Goal: Transaction & Acquisition: Purchase product/service

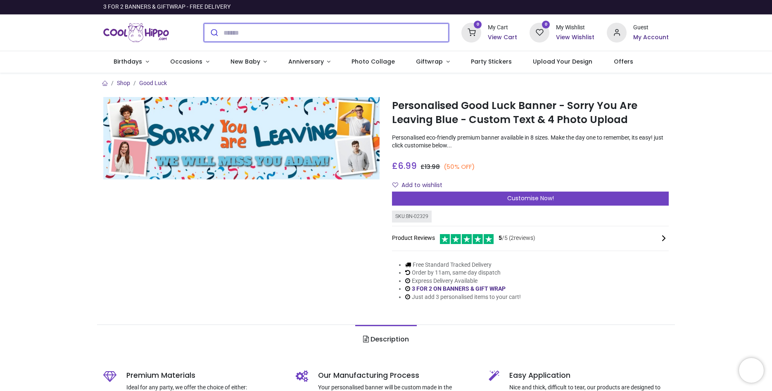
click at [240, 31] on input "search" at bounding box center [336, 33] width 226 height 18
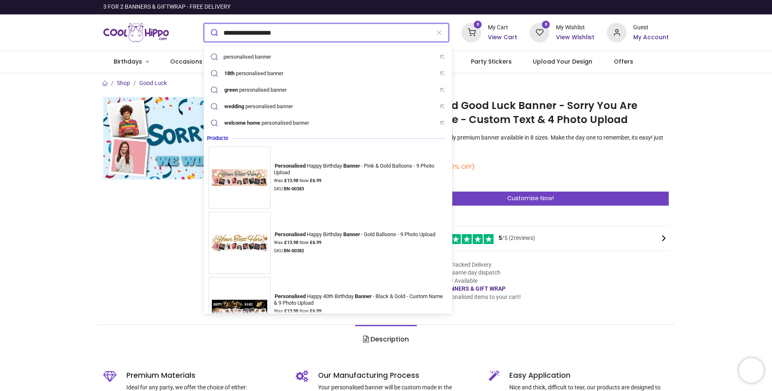
type input "**********"
click at [204, 24] on button "submit" at bounding box center [213, 33] width 19 height 18
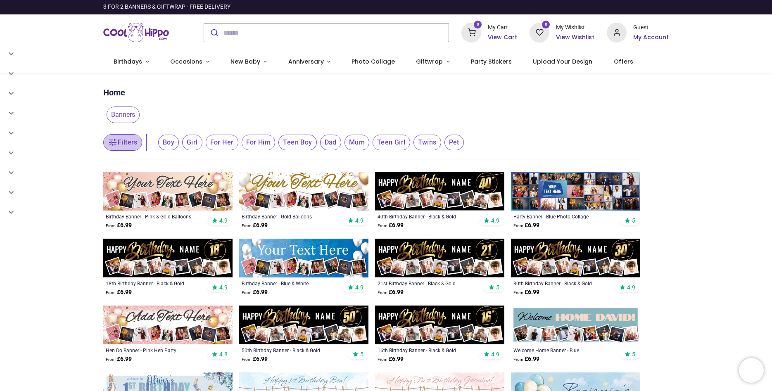
click at [120, 141] on button "Filters" at bounding box center [122, 142] width 39 height 17
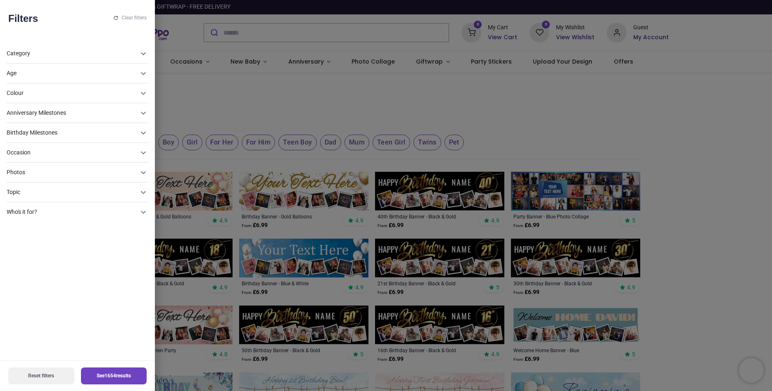
click at [104, 152] on div "Occasion" at bounding box center [73, 153] width 132 height 8
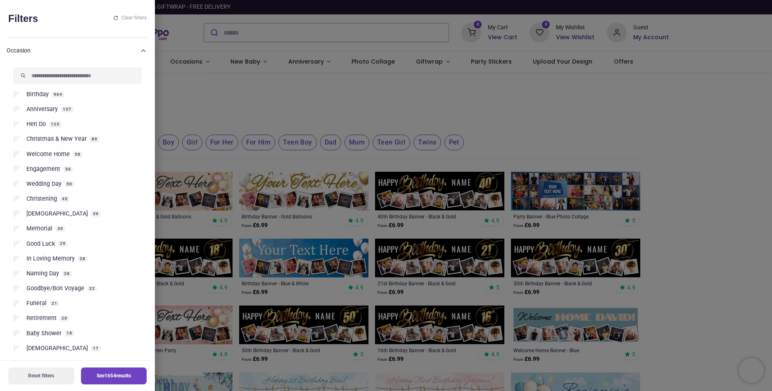
scroll to position [112, 0]
click at [50, 317] on span "Retirement" at bounding box center [41, 318] width 30 height 8
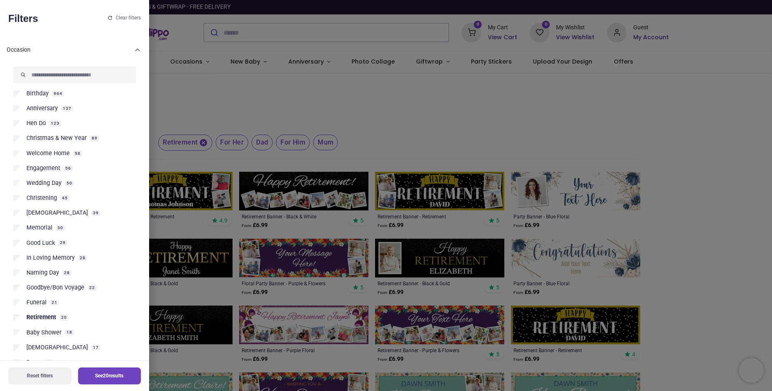
click at [715, 273] on div at bounding box center [386, 195] width 772 height 391
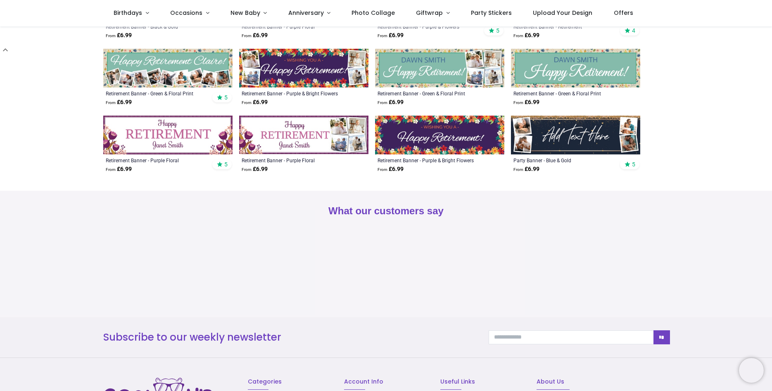
scroll to position [235, 0]
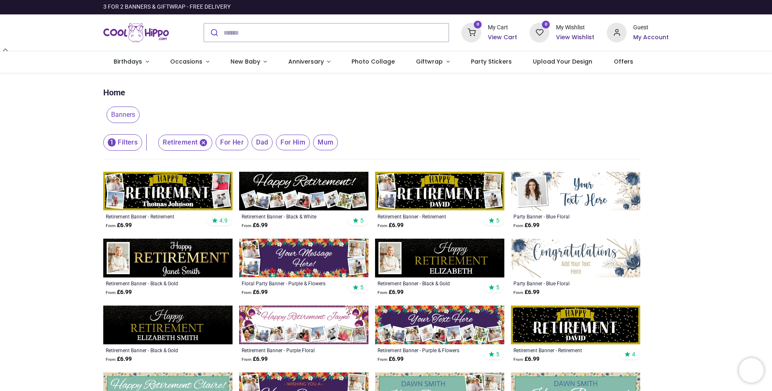
click at [120, 135] on button "1 Filters" at bounding box center [122, 142] width 39 height 17
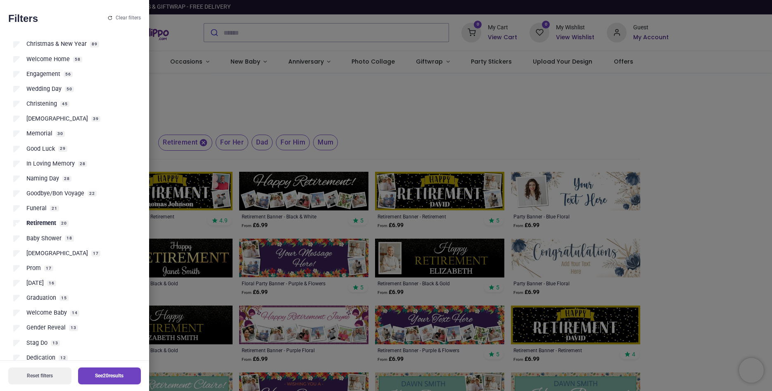
scroll to position [65, 0]
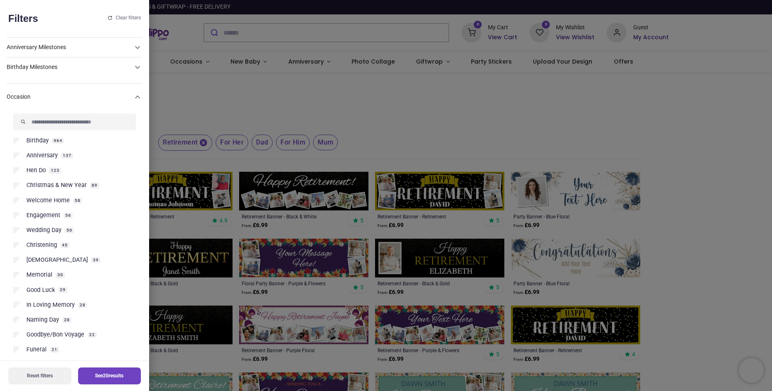
click at [46, 289] on span "Good Luck" at bounding box center [40, 290] width 29 height 8
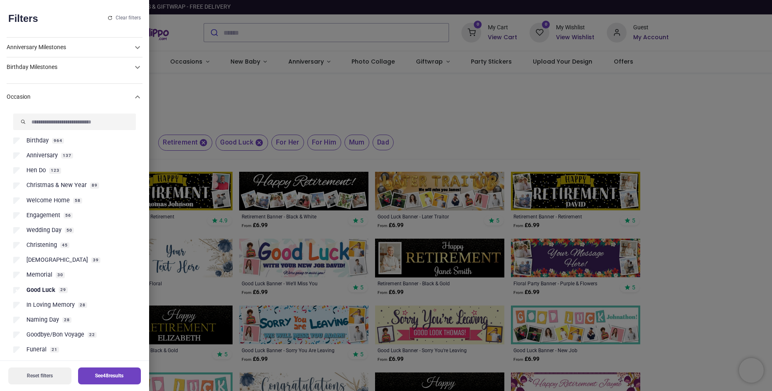
click at [672, 259] on div at bounding box center [386, 195] width 772 height 391
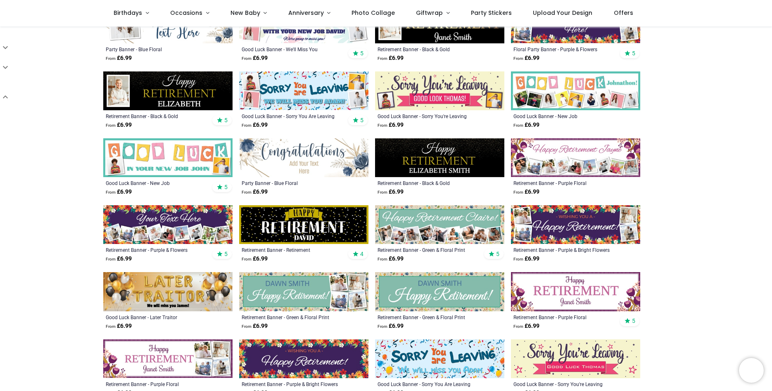
scroll to position [377, 0]
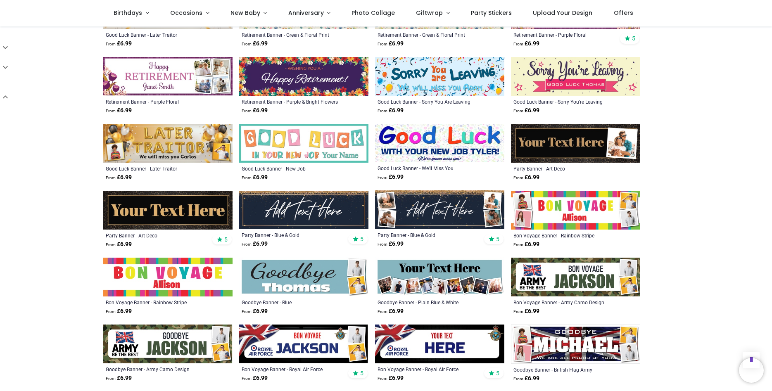
scroll to position [612, 0]
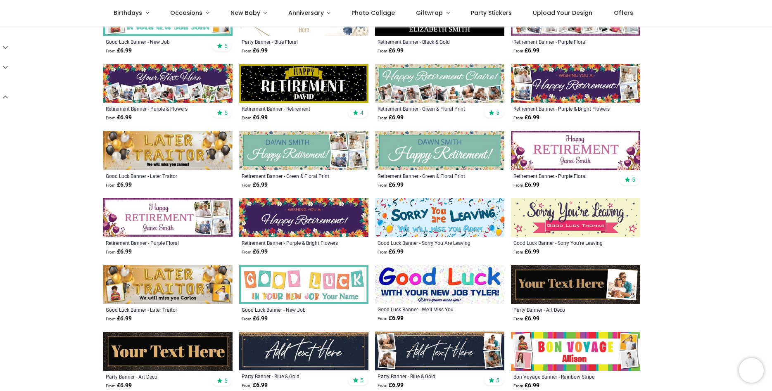
click at [434, 207] on img at bounding box center [439, 217] width 129 height 39
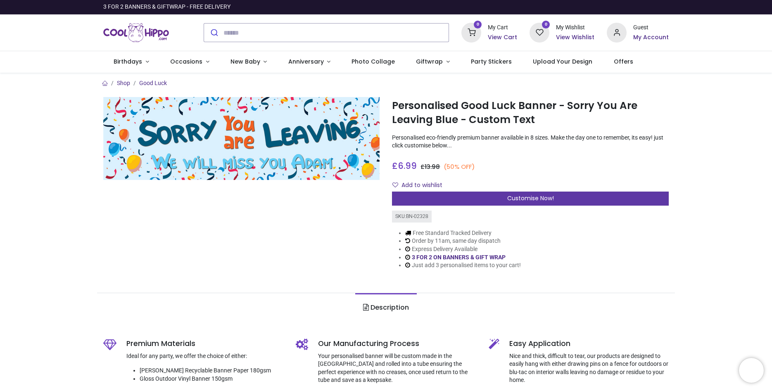
click at [526, 197] on span "Customise Now!" at bounding box center [530, 198] width 47 height 8
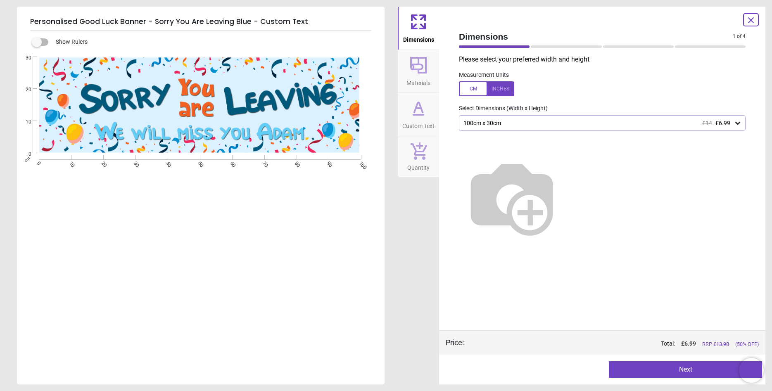
click at [276, 138] on div "Created with Snap null" at bounding box center [200, 105] width 366 height 97
click at [412, 70] on icon at bounding box center [419, 65] width 20 height 20
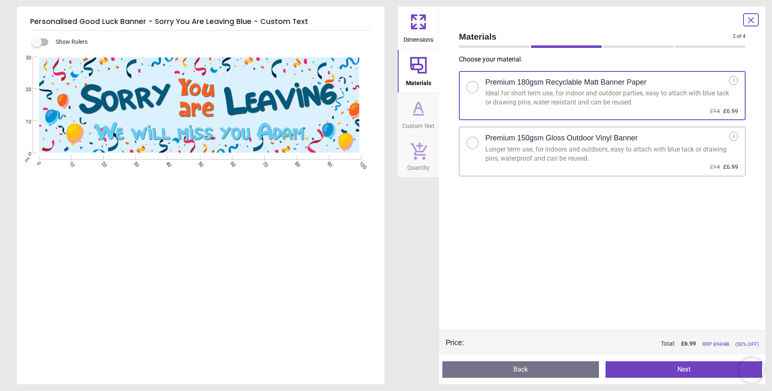
click at [473, 144] on div at bounding box center [472, 142] width 5 height 5
click at [424, 31] on icon at bounding box center [419, 22] width 20 height 20
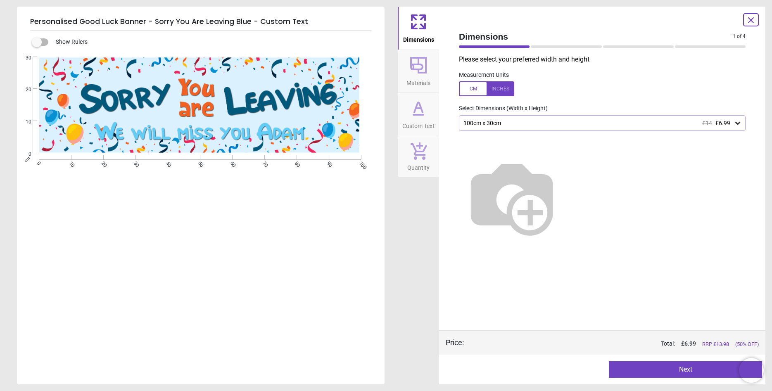
click at [737, 124] on icon at bounding box center [737, 123] width 5 height 3
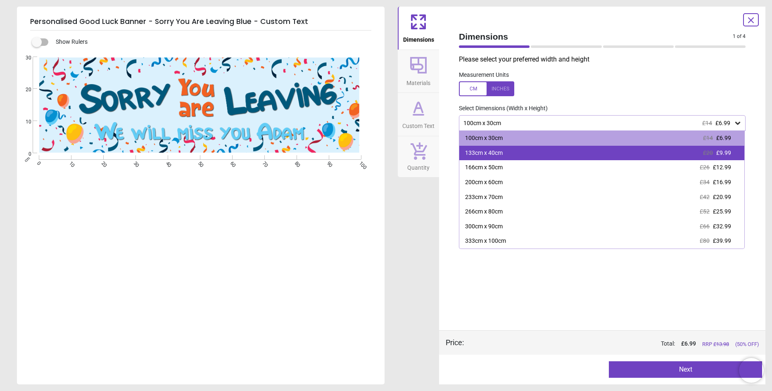
click at [726, 154] on span "£9.99" at bounding box center [723, 153] width 15 height 7
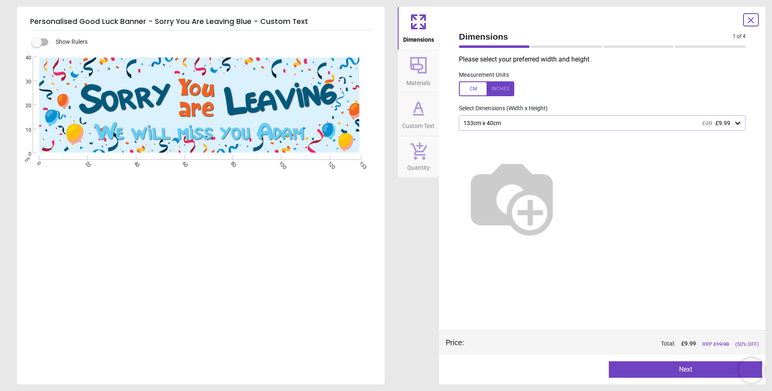
click at [678, 366] on button "Next" at bounding box center [685, 369] width 153 height 17
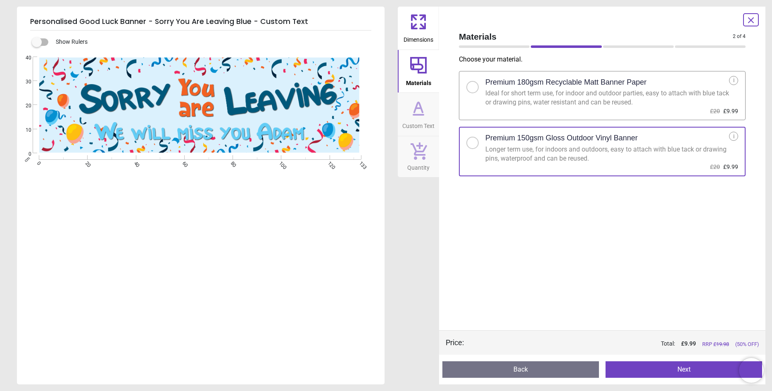
click at [420, 107] on icon at bounding box center [418, 107] width 8 height 10
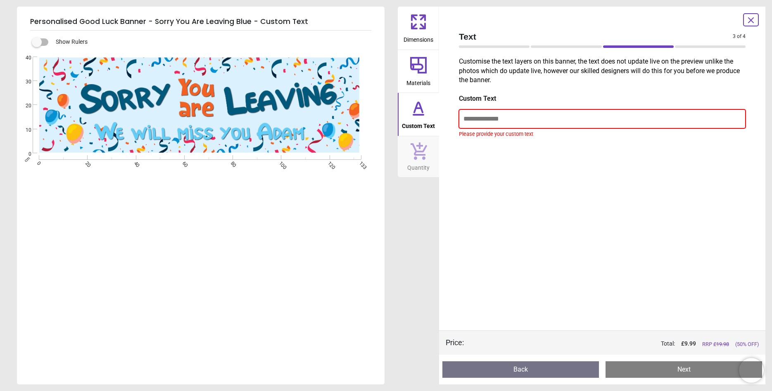
click at [499, 119] on input "text" at bounding box center [602, 118] width 287 height 19
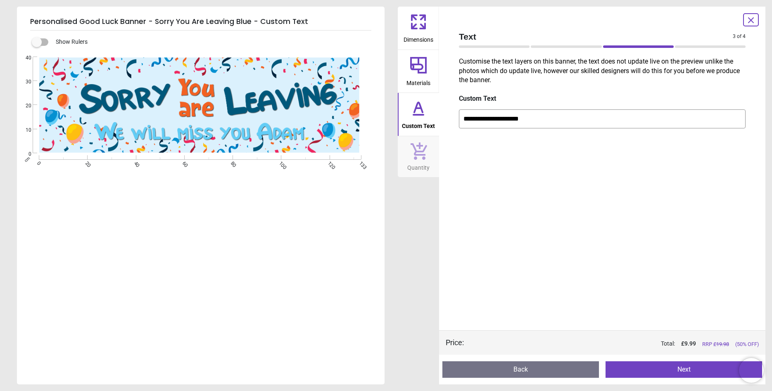
type input "**********"
click at [687, 367] on button "Next" at bounding box center [684, 369] width 157 height 17
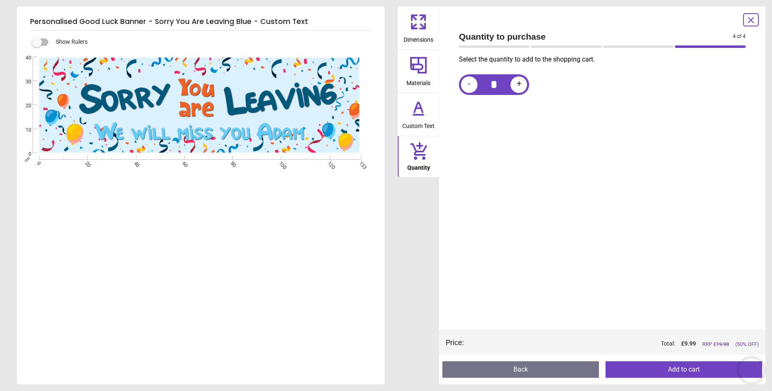
click at [427, 114] on icon at bounding box center [419, 108] width 20 height 20
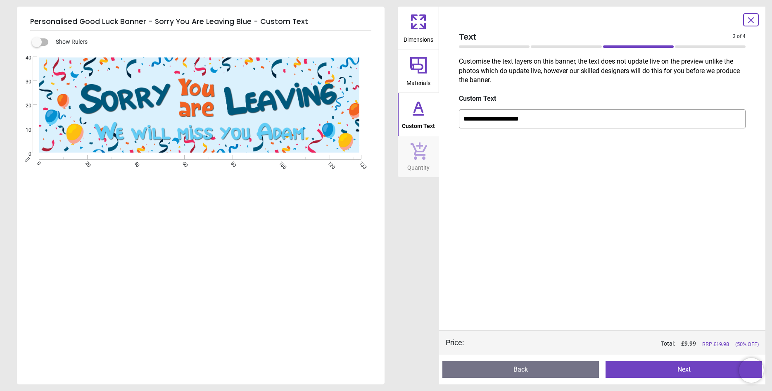
drag, startPoint x: 544, startPoint y: 119, endPoint x: 454, endPoint y: 120, distance: 89.6
click at [459, 120] on input "**********" at bounding box center [602, 118] width 287 height 19
click at [468, 119] on input "**********" at bounding box center [602, 118] width 287 height 19
click at [469, 119] on input "**********" at bounding box center [602, 118] width 287 height 19
click at [515, 118] on input "**********" at bounding box center [602, 118] width 287 height 19
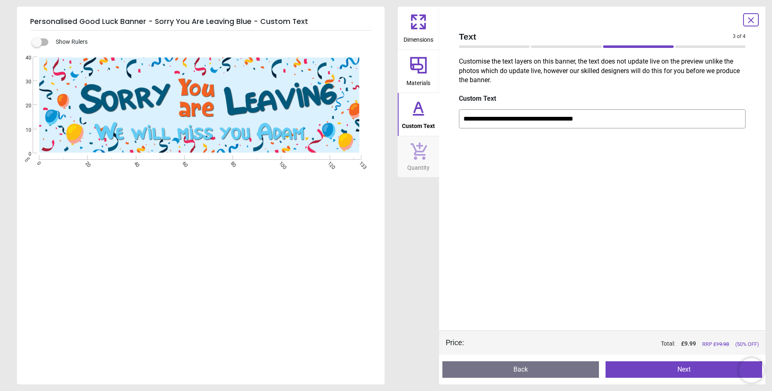
type input "**********"
click at [652, 367] on button "Next" at bounding box center [684, 369] width 157 height 17
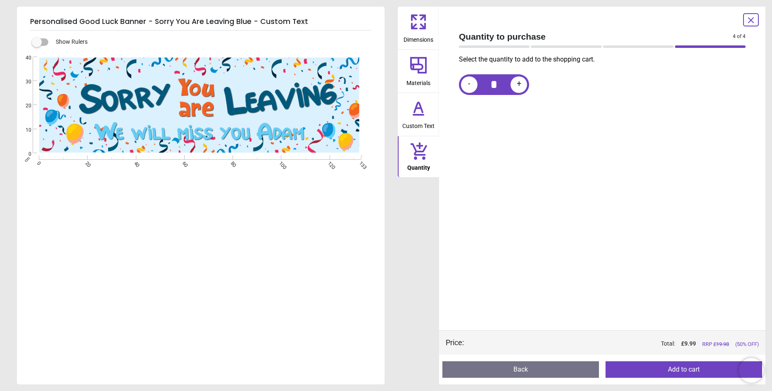
click at [652, 367] on button "Add to cart" at bounding box center [684, 369] width 157 height 17
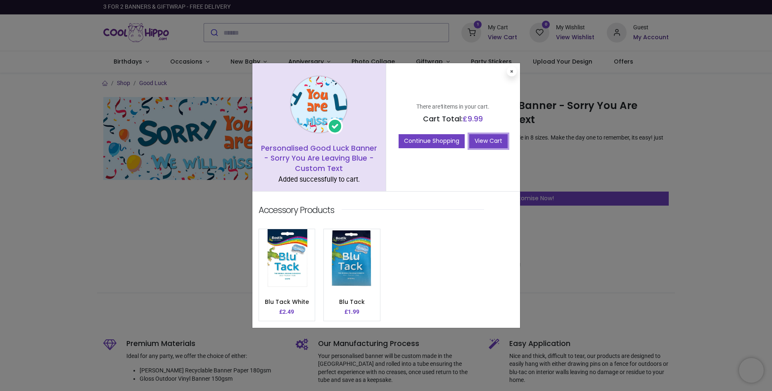
click at [493, 138] on link "View Cart" at bounding box center [488, 141] width 38 height 14
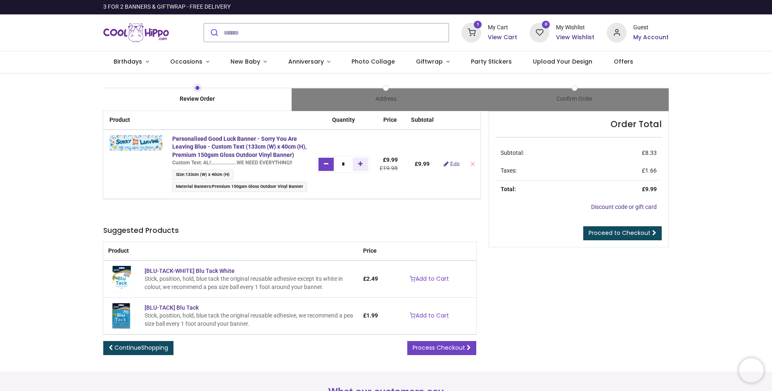
click at [328, 166] on icon "Remove one" at bounding box center [326, 164] width 5 height 6
type input "*"
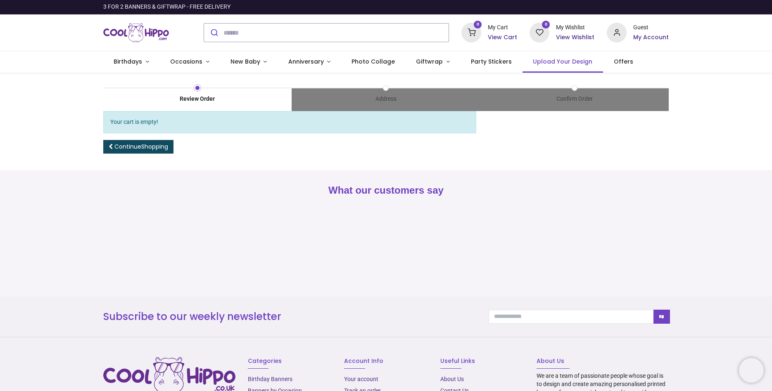
click at [541, 59] on span "Upload Your Design" at bounding box center [562, 61] width 59 height 8
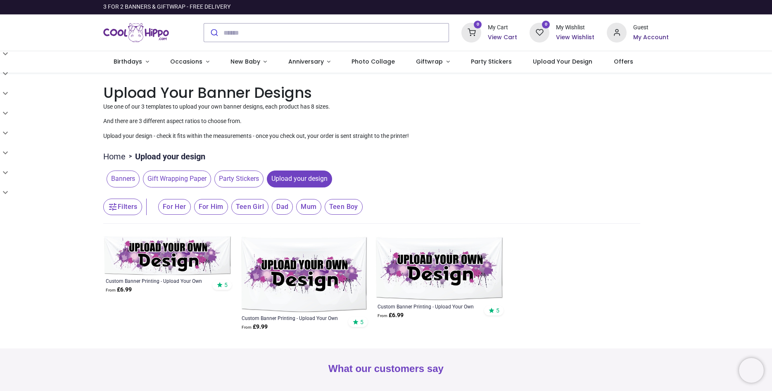
click at [179, 249] on img at bounding box center [167, 255] width 129 height 39
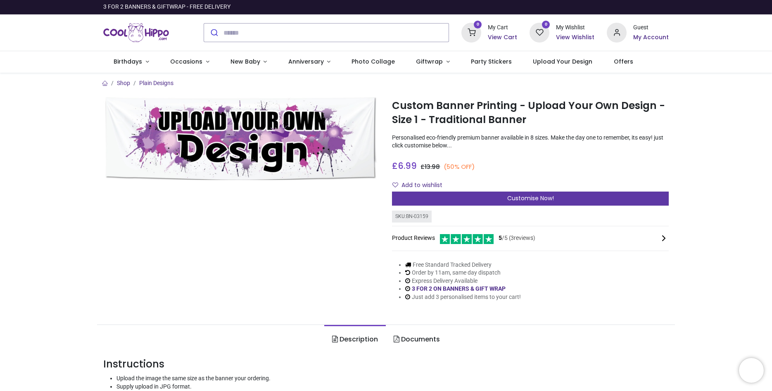
click at [543, 194] on div "Customise Now!" at bounding box center [530, 199] width 277 height 14
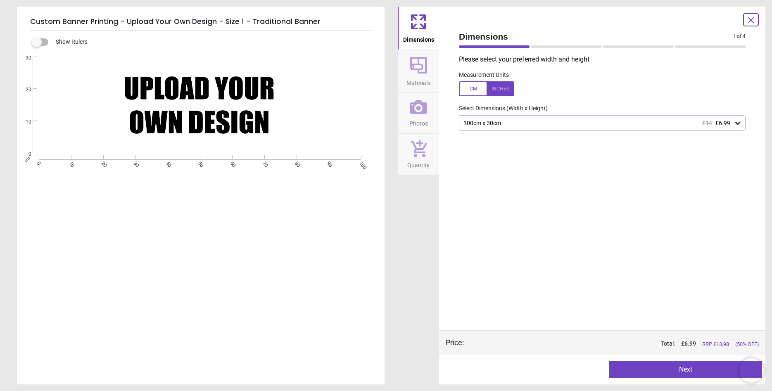
click at [502, 88] on div at bounding box center [486, 88] width 55 height 15
click at [736, 123] on icon at bounding box center [738, 123] width 8 height 8
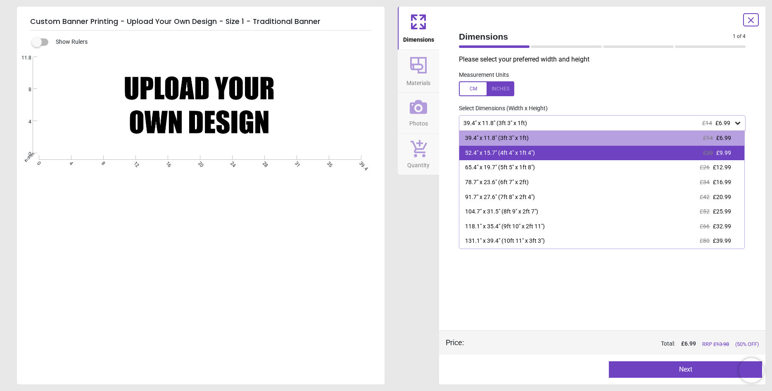
click at [735, 152] on div "52.4" x 15.7" (4ft 4" x 1ft 4") £20 £9.99" at bounding box center [601, 153] width 285 height 15
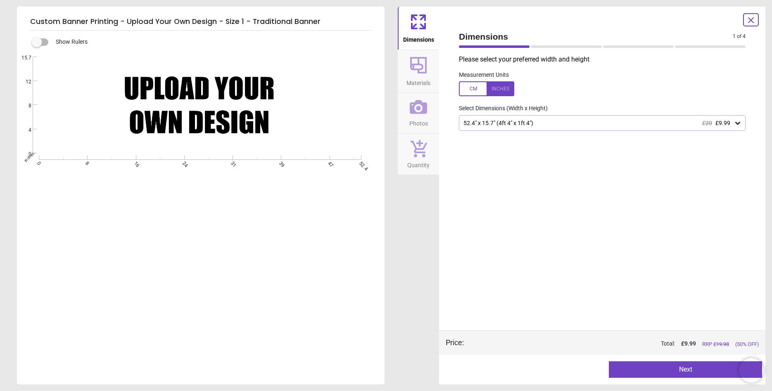
click at [420, 69] on icon at bounding box center [418, 65] width 17 height 17
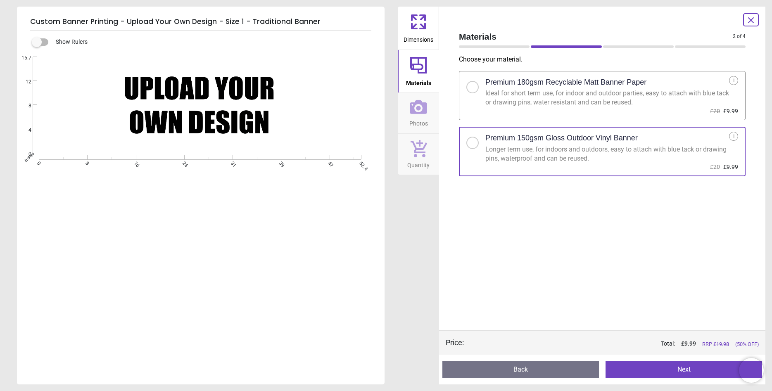
click at [666, 369] on button "Next" at bounding box center [684, 369] width 157 height 17
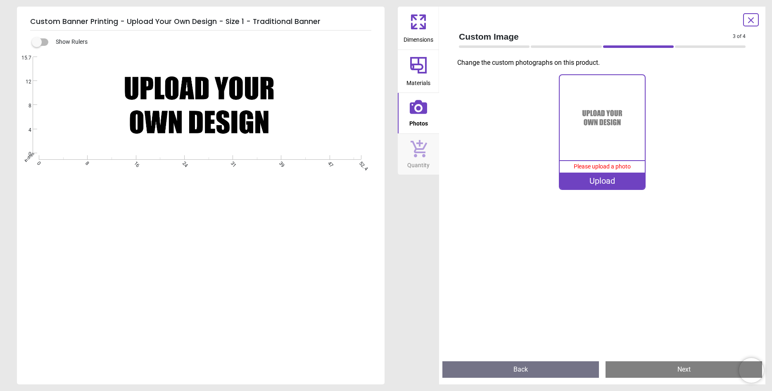
click at [605, 179] on div "Upload" at bounding box center [603, 181] width 86 height 17
click at [596, 117] on img at bounding box center [603, 118] width 86 height 86
click at [580, 109] on img at bounding box center [603, 118] width 86 height 86
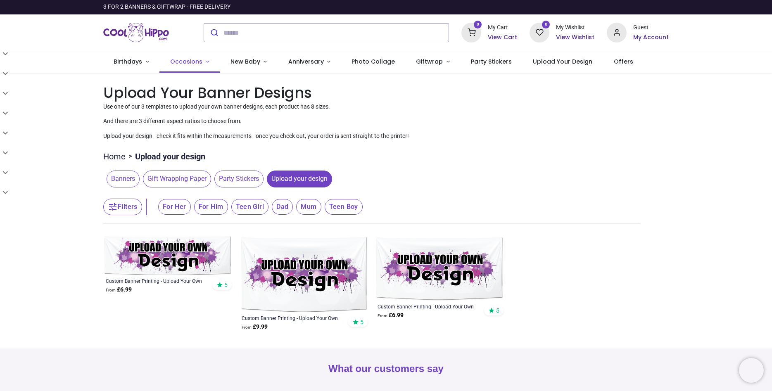
click at [209, 60] on link "Occasions" at bounding box center [189, 61] width 60 height 21
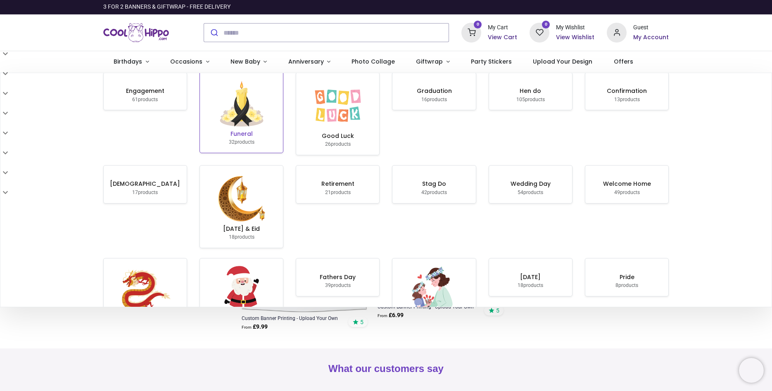
scroll to position [10, 0]
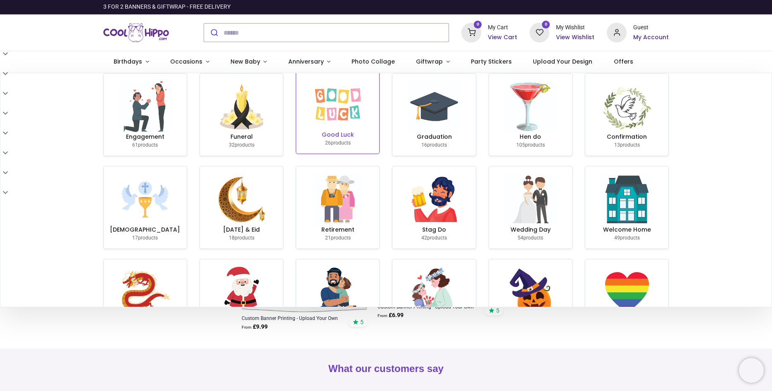
click at [328, 113] on img at bounding box center [337, 104] width 53 height 53
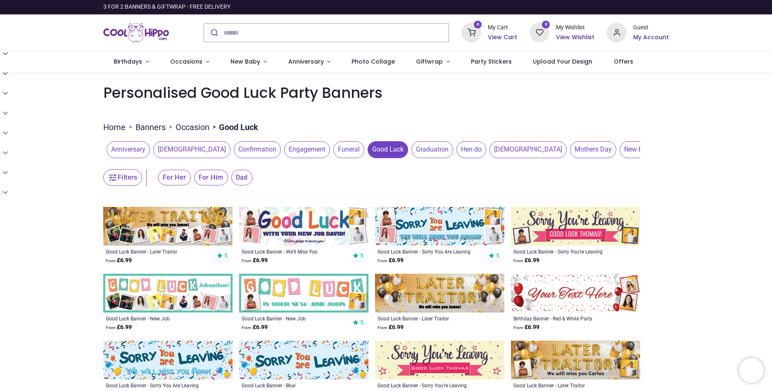
click at [558, 226] on img at bounding box center [575, 226] width 129 height 39
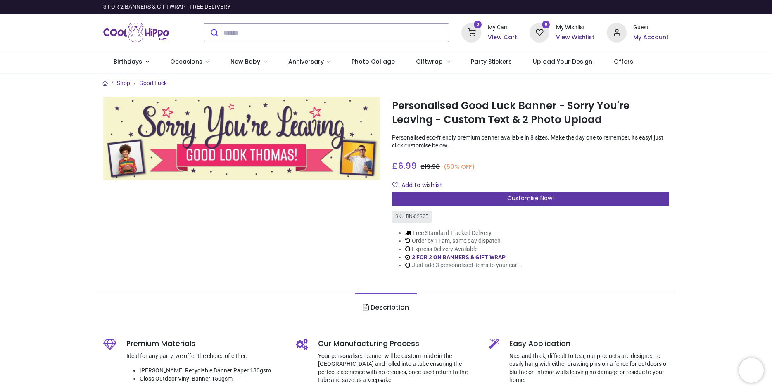
click at [523, 193] on div "Customise Now!" at bounding box center [530, 199] width 277 height 14
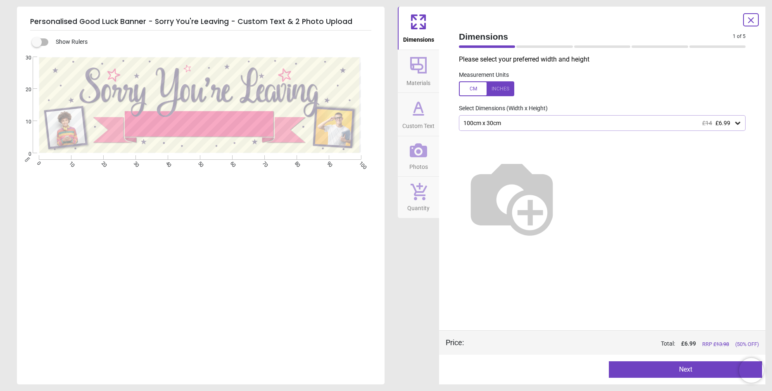
click at [505, 87] on div at bounding box center [486, 88] width 55 height 15
click at [738, 123] on icon at bounding box center [738, 123] width 8 height 8
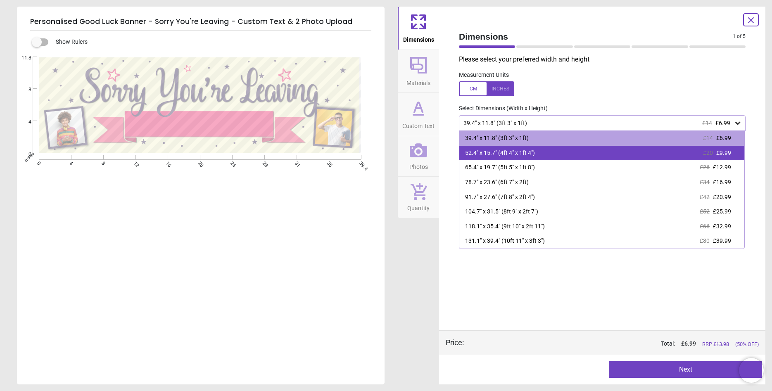
click at [730, 153] on span "£9.99" at bounding box center [723, 153] width 15 height 7
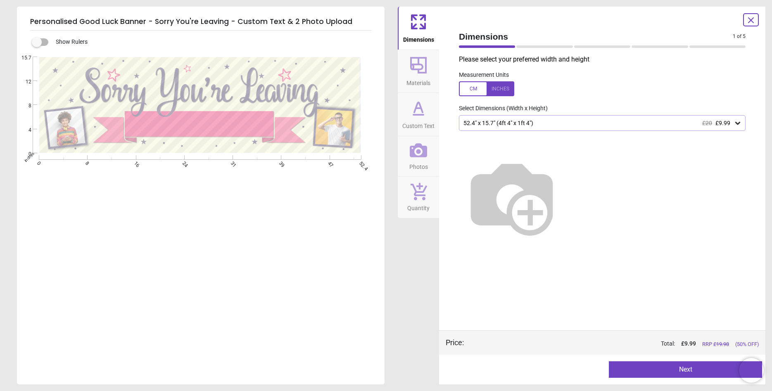
click at [416, 69] on icon at bounding box center [418, 65] width 17 height 17
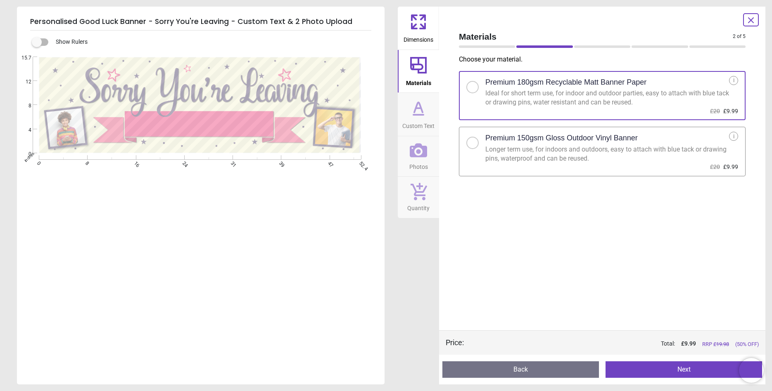
click at [471, 142] on div at bounding box center [472, 142] width 5 height 5
click at [667, 370] on button "Next" at bounding box center [684, 369] width 157 height 17
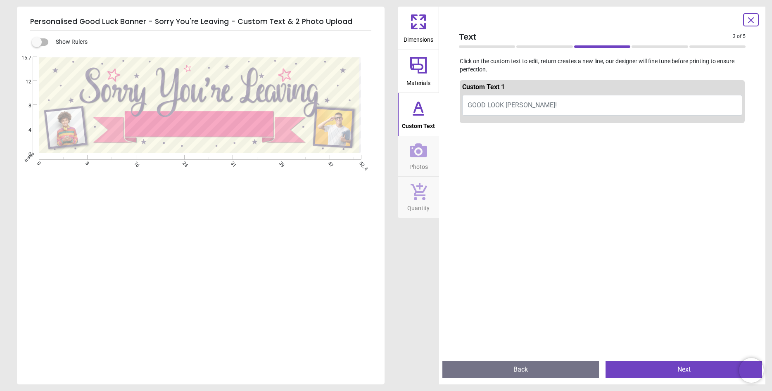
click at [543, 105] on button "GOOD LOOK THOMAS!" at bounding box center [602, 105] width 280 height 21
type textarea "*"
click at [166, 123] on textarea "**********" at bounding box center [200, 124] width 143 height 18
type textarea "**********"
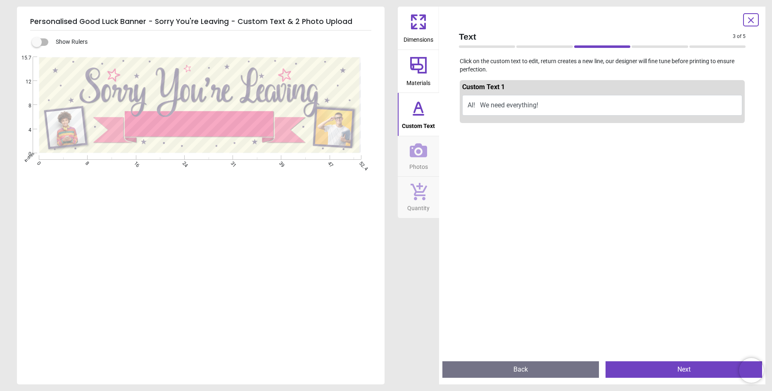
click at [422, 161] on span "Photos" at bounding box center [418, 165] width 19 height 12
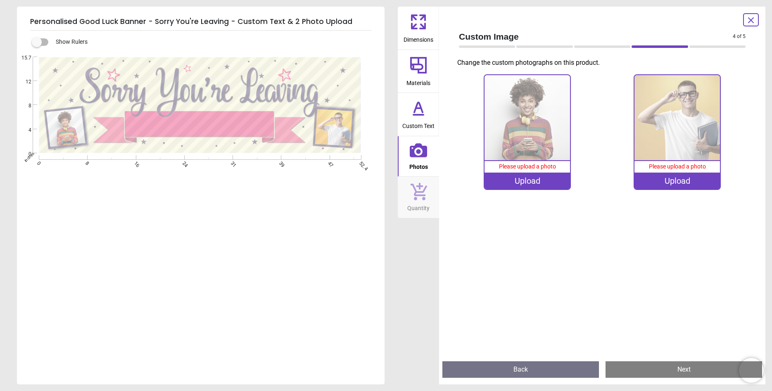
click at [160, 145] on div ".cls-1 { filter: url(#drop-shadow-1); } .cls-1, .cls-2 { fill: #403059; stroke-…" at bounding box center [200, 105] width 366 height 97
click at [155, 121] on div ".cls-1 { filter: url(#drop-shadow-1); } .cls-1, .cls-2 { fill: #403059; stroke-…" at bounding box center [200, 105] width 366 height 97
click at [64, 129] on image at bounding box center [65, 127] width 39 height 39
click at [523, 182] on div "Upload" at bounding box center [528, 181] width 86 height 17
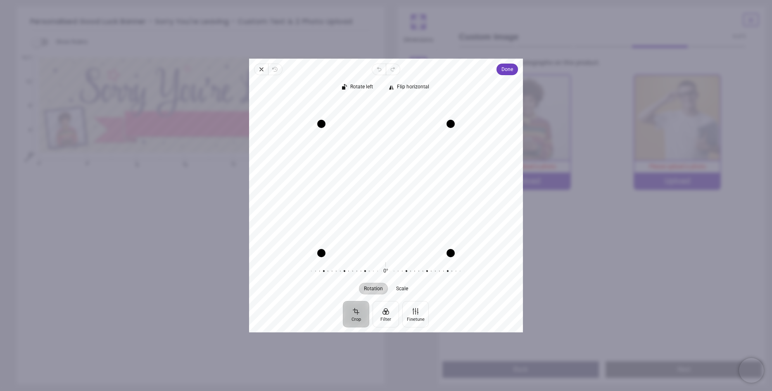
drag, startPoint x: 390, startPoint y: 100, endPoint x: 389, endPoint y: 124, distance: 24.0
click at [389, 124] on div "Drag edge t" at bounding box center [385, 124] width 129 height 8
click at [510, 69] on span "Done" at bounding box center [507, 69] width 12 height 10
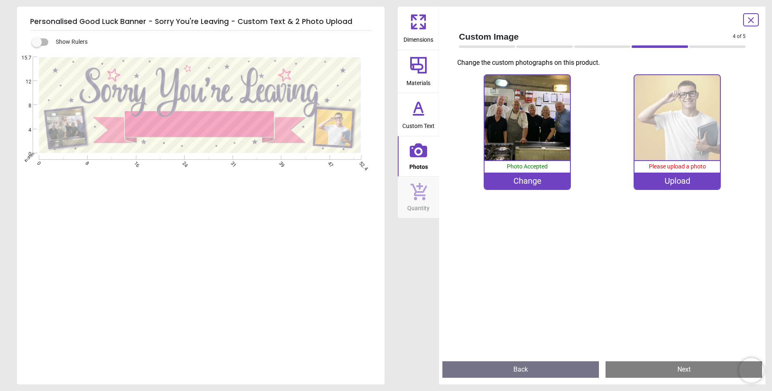
click at [678, 123] on img at bounding box center [677, 118] width 86 height 86
click at [656, 179] on div "Upload" at bounding box center [677, 181] width 86 height 17
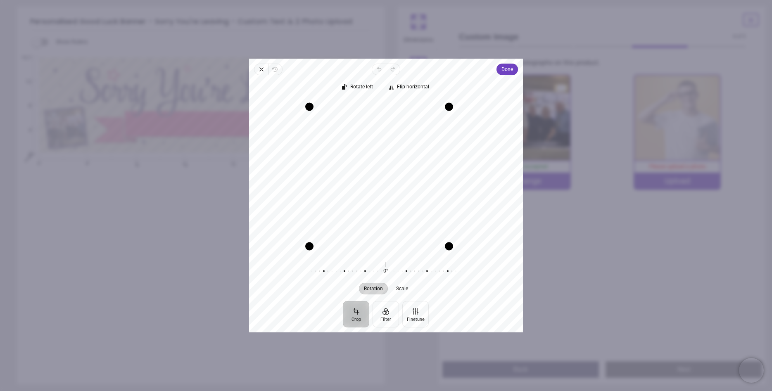
drag, startPoint x: 462, startPoint y: 192, endPoint x: 448, endPoint y: 196, distance: 14.1
click at [448, 196] on div "Drag edge r" at bounding box center [449, 177] width 8 height 140
click at [312, 194] on div "Drag edge l" at bounding box center [313, 177] width 8 height 136
drag, startPoint x: 371, startPoint y: 246, endPoint x: 371, endPoint y: 240, distance: 5.8
click at [371, 240] on div "Drag edge b" at bounding box center [381, 239] width 131 height 8
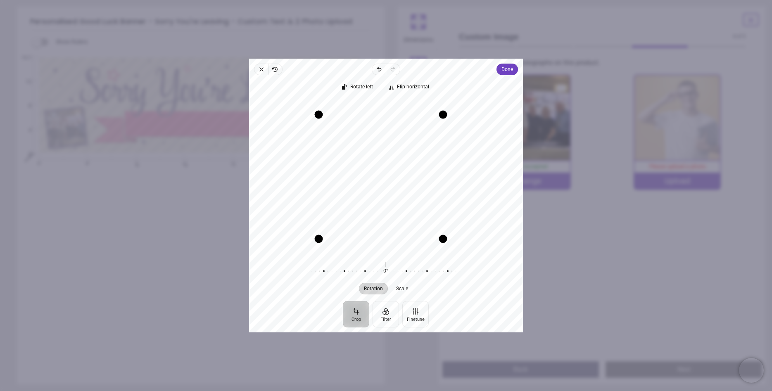
drag, startPoint x: 379, startPoint y: 107, endPoint x: 378, endPoint y: 113, distance: 6.3
click at [378, 113] on div "Drag edge t" at bounding box center [381, 115] width 124 height 8
click at [506, 69] on span "Done" at bounding box center [507, 69] width 12 height 10
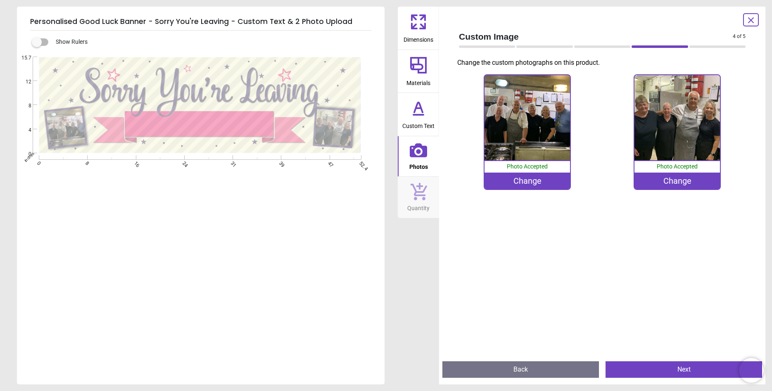
click at [686, 371] on button "Next" at bounding box center [684, 369] width 157 height 17
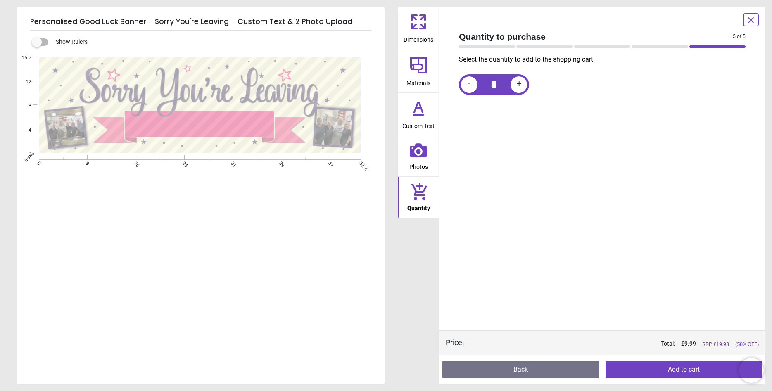
click at [687, 371] on button "Add to cart" at bounding box center [684, 369] width 157 height 17
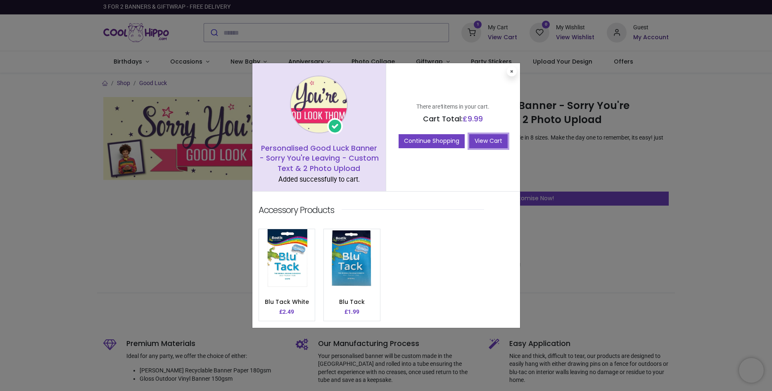
click at [494, 139] on link "View Cart" at bounding box center [488, 141] width 38 height 14
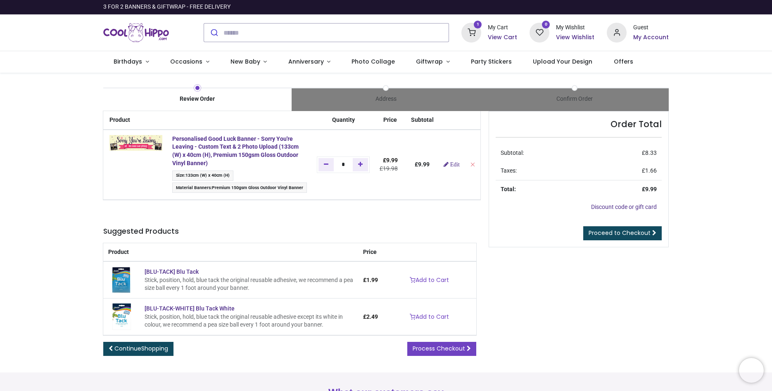
click at [506, 35] on h6 "View Cart" at bounding box center [502, 37] width 29 height 8
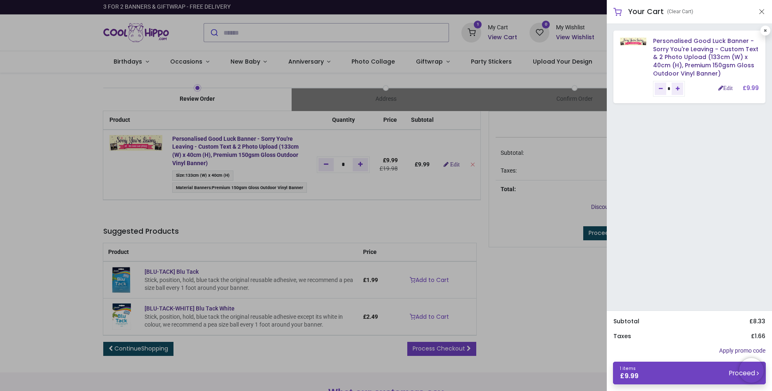
click at [506, 35] on div at bounding box center [386, 195] width 772 height 391
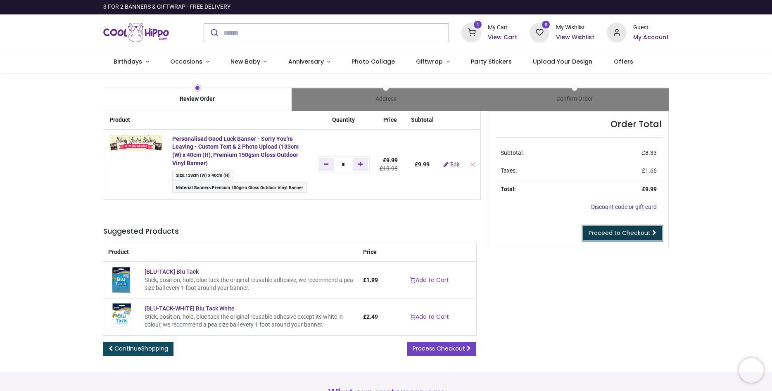
click at [625, 234] on span "Proceed to Checkout" at bounding box center [620, 233] width 62 height 8
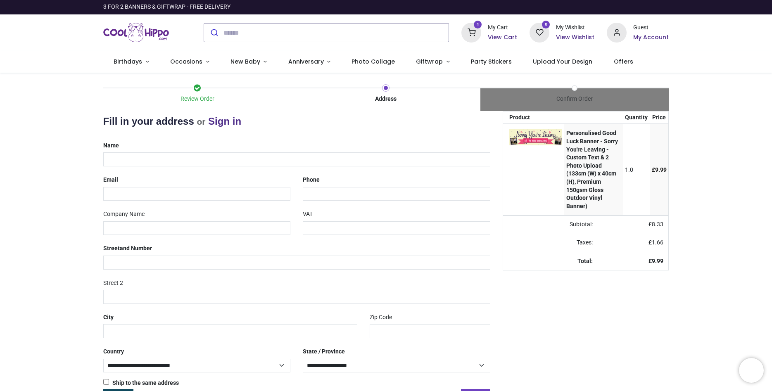
select select "***"
click at [166, 156] on input "text" at bounding box center [296, 159] width 387 height 14
type input "**********"
type input "*******"
type input "**********"
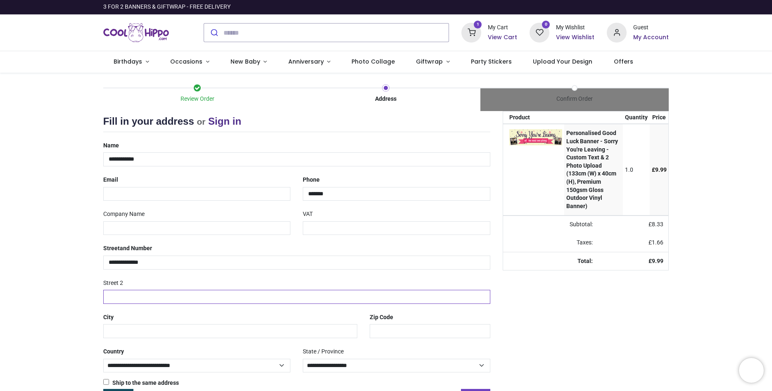
type input "*******"
type input "****"
type input "*******"
click at [145, 194] on input "email" at bounding box center [197, 194] width 188 height 14
type input "**********"
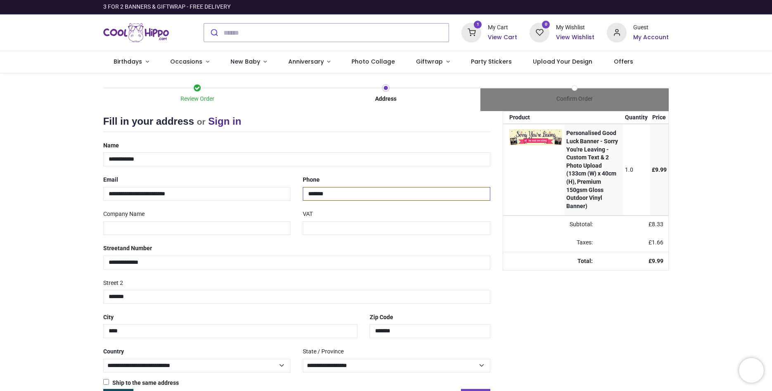
click at [331, 193] on input "*******" at bounding box center [397, 194] width 188 height 14
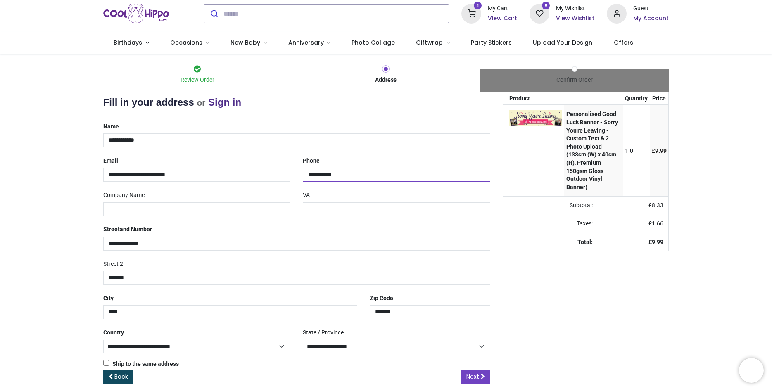
scroll to position [29, 0]
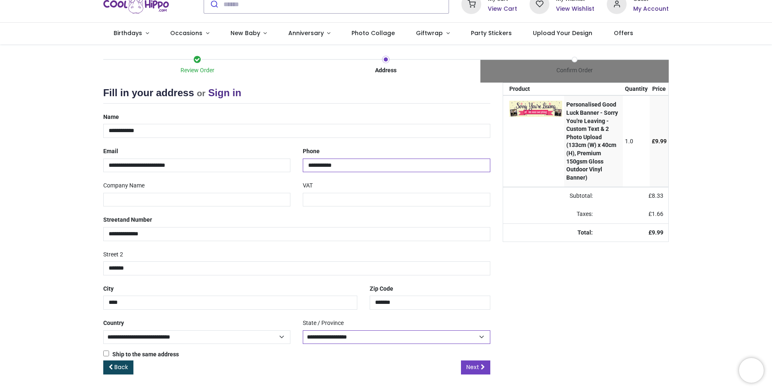
type input "**********"
click at [303, 330] on select "**********" at bounding box center [397, 337] width 188 height 14
select select "***"
click option "*****" at bounding box center [0, 0] width 0 height 0
click at [477, 366] on span "Next" at bounding box center [472, 367] width 13 height 8
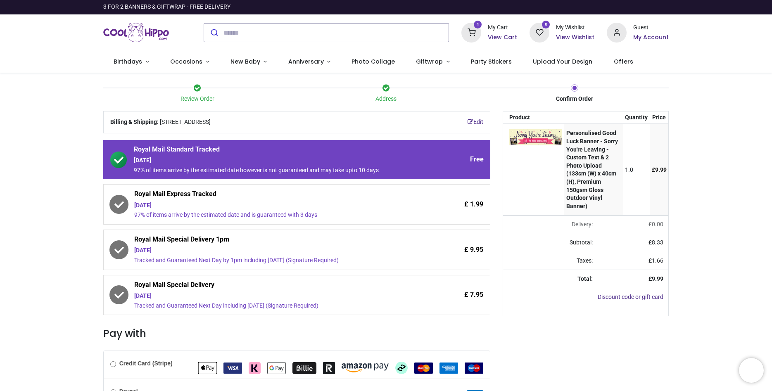
click at [117, 248] on icon at bounding box center [119, 250] width 17 height 17
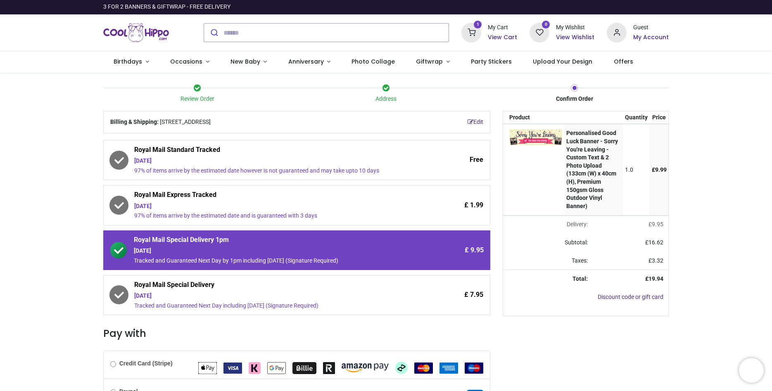
click at [125, 209] on icon at bounding box center [119, 205] width 17 height 17
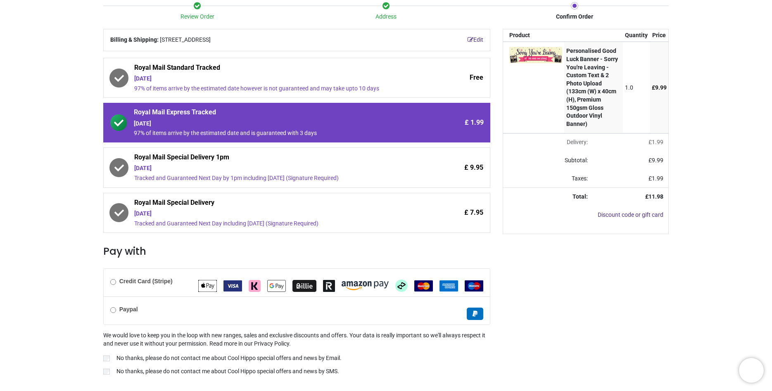
scroll to position [94, 0]
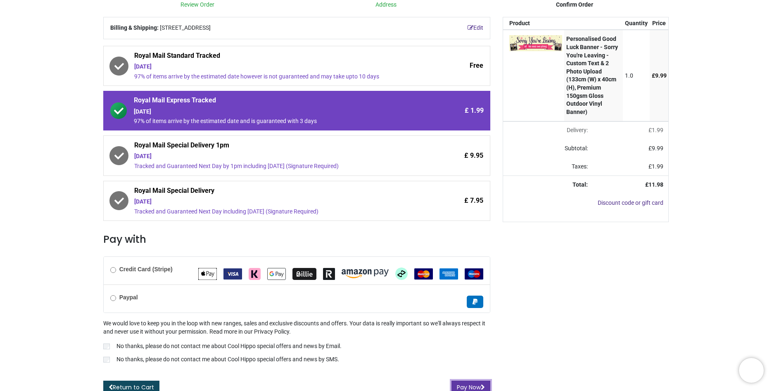
click at [464, 385] on button "Pay Now" at bounding box center [470, 388] width 39 height 14
